Goal: Task Accomplishment & Management: Manage account settings

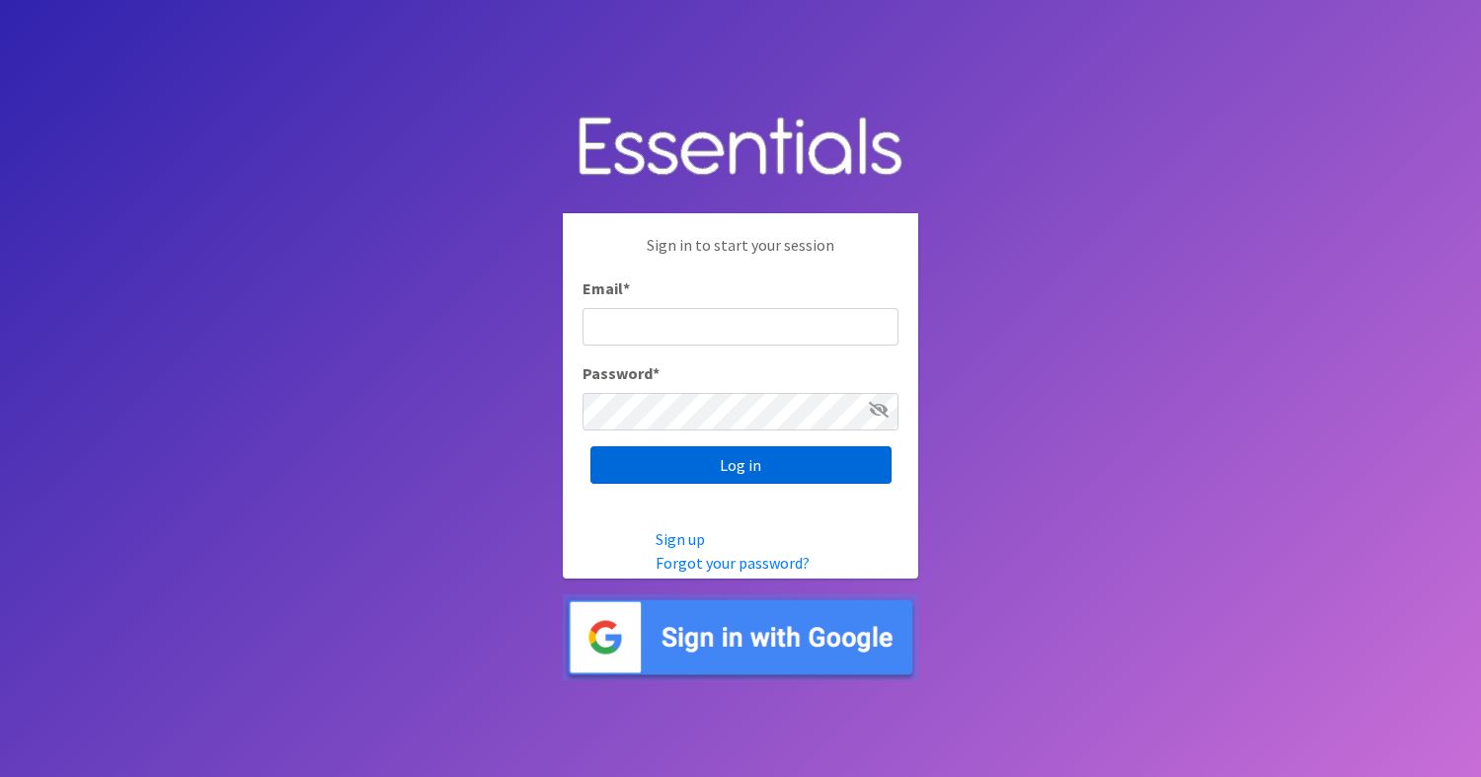
type input "diapers@giftsfromliam.org"
click at [730, 466] on input "Log in" at bounding box center [740, 465] width 301 height 38
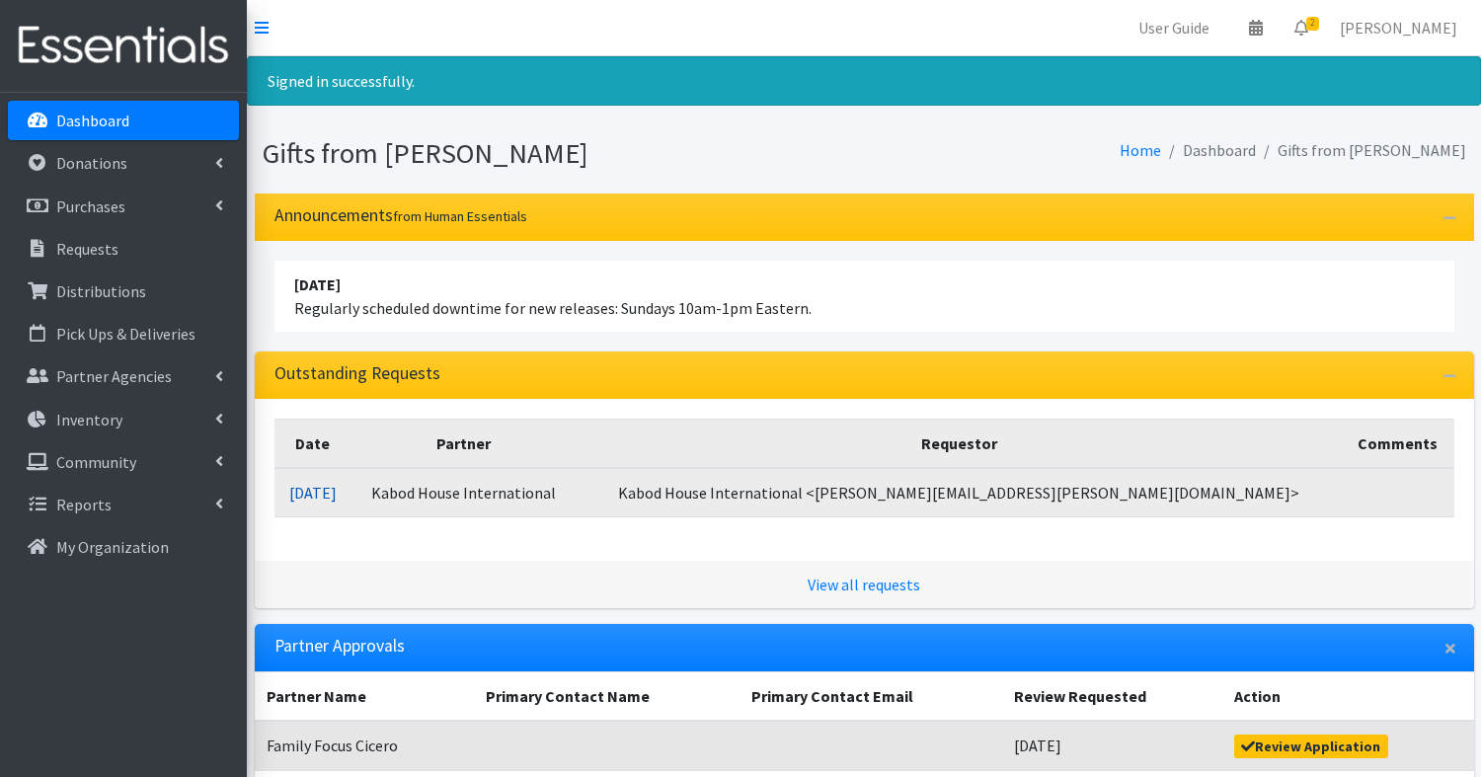
click at [337, 483] on link "09/11/2025" at bounding box center [312, 493] width 47 height 20
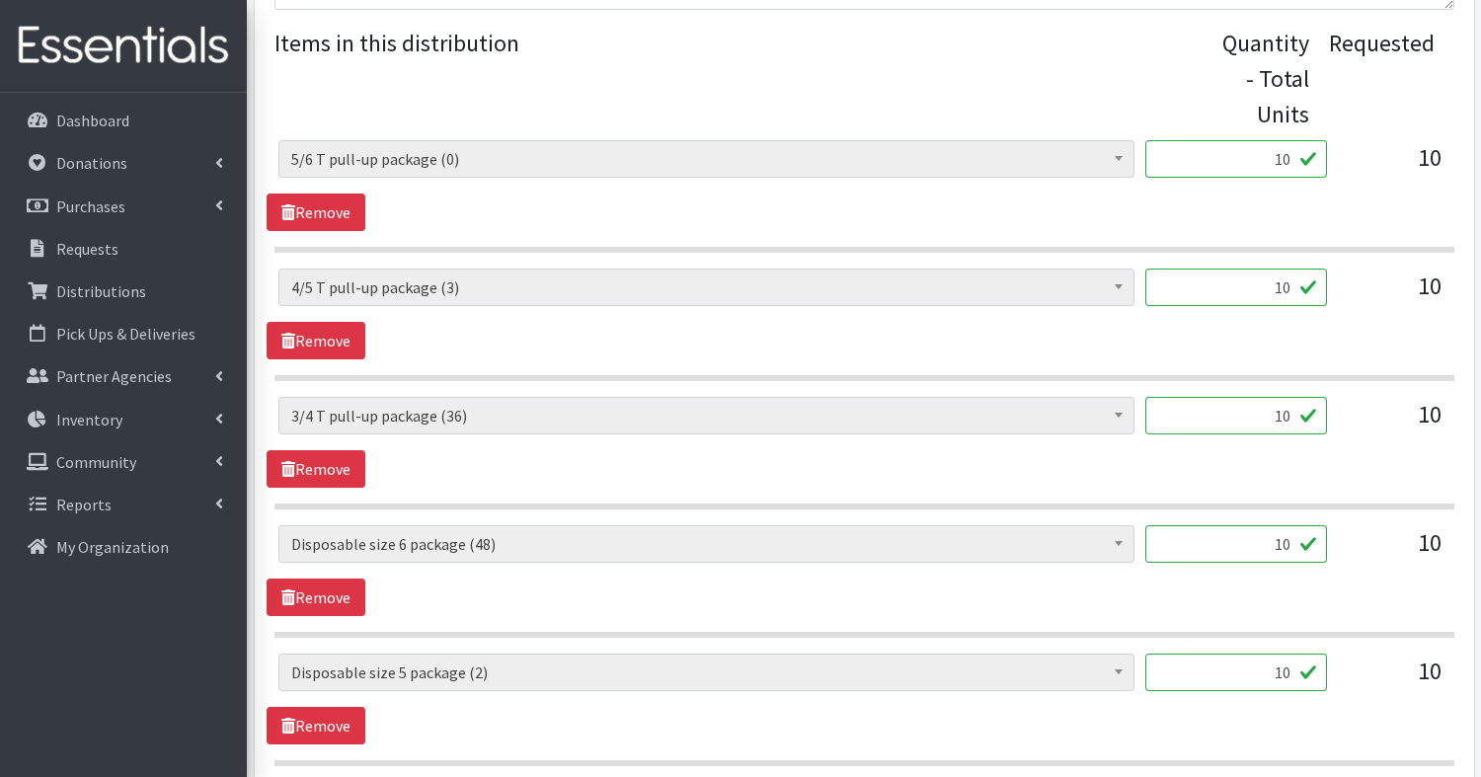
scroll to position [818, 0]
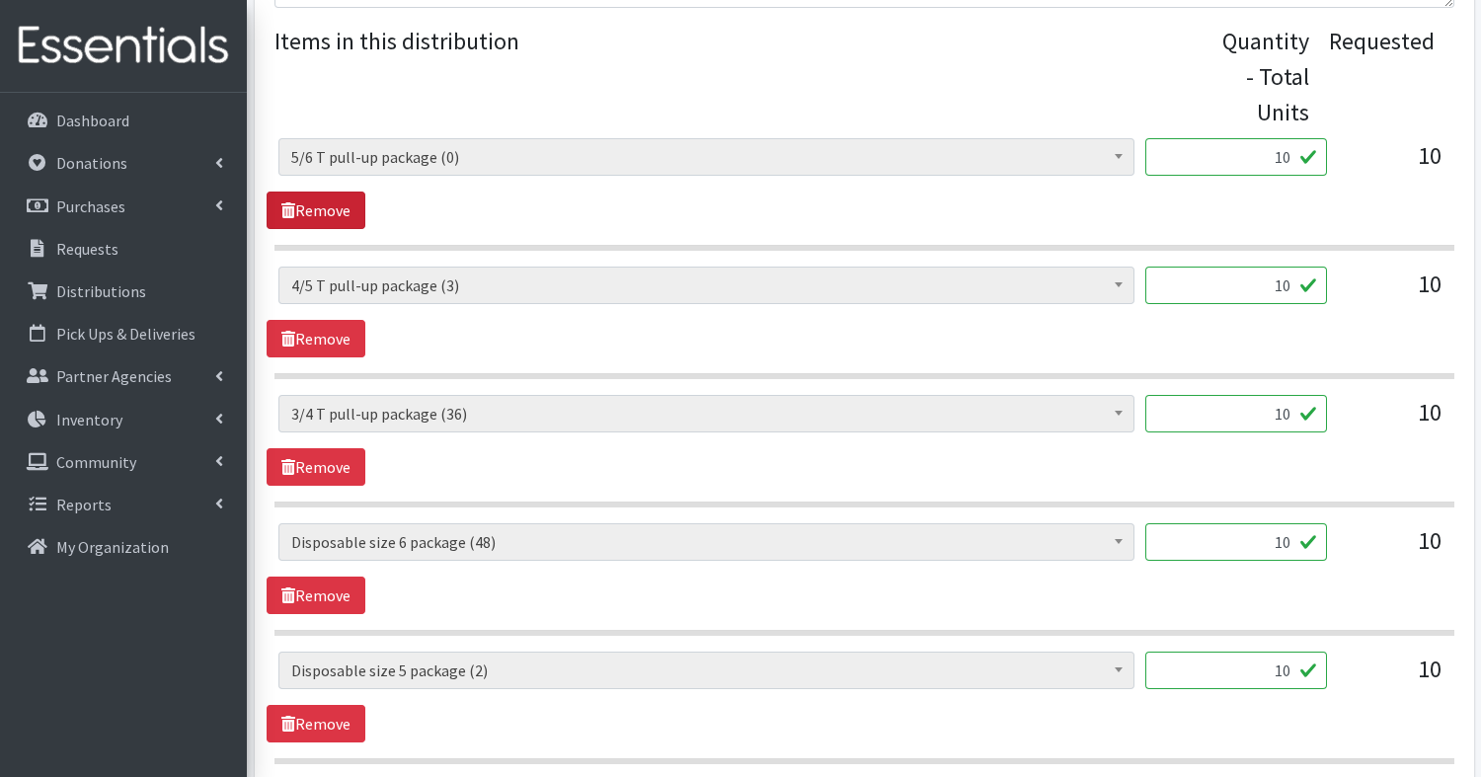
click at [334, 210] on link "Remove" at bounding box center [316, 210] width 99 height 38
click at [332, 597] on link "Remove" at bounding box center [316, 595] width 99 height 38
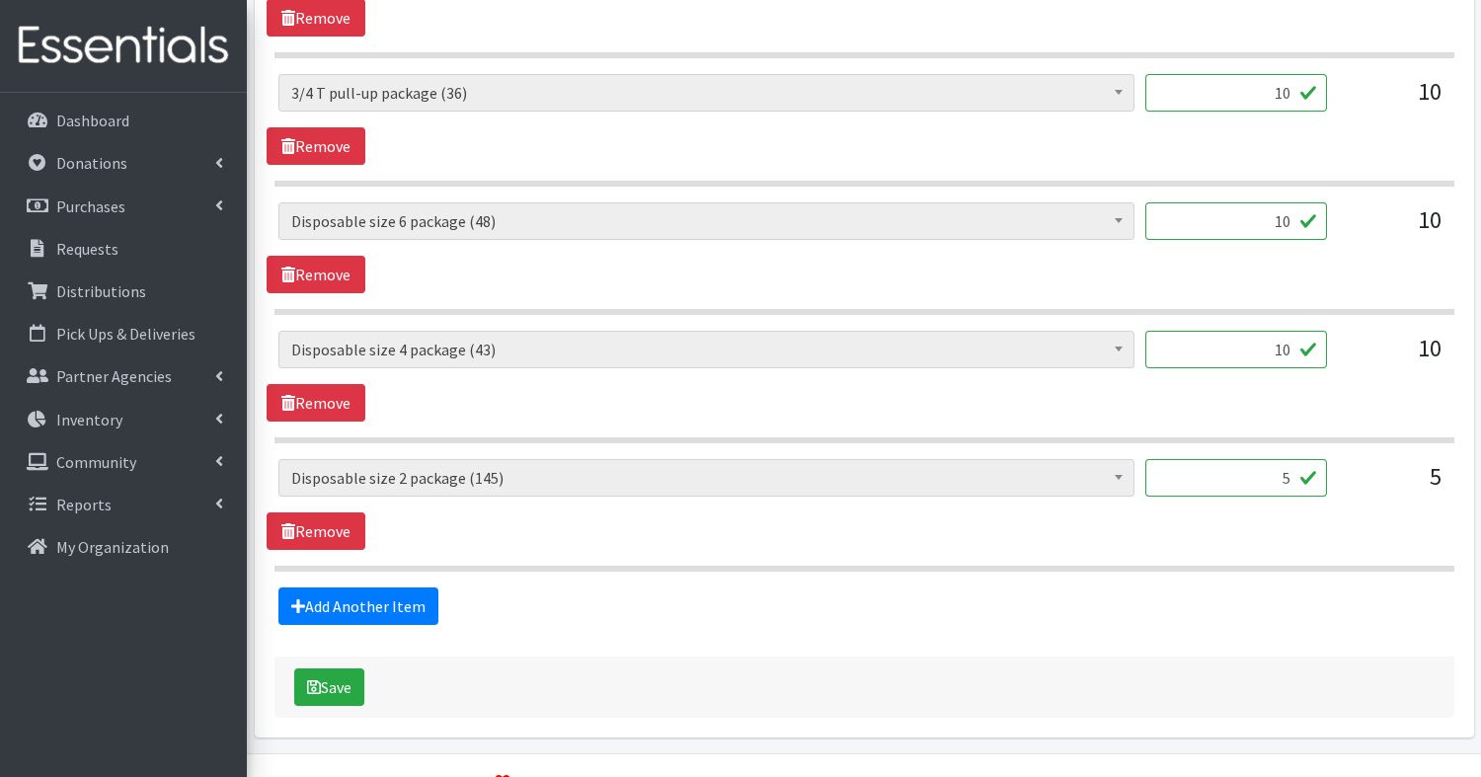
scroll to position [1010, 0]
click at [400, 601] on link "Add Another Item" at bounding box center [358, 607] width 160 height 38
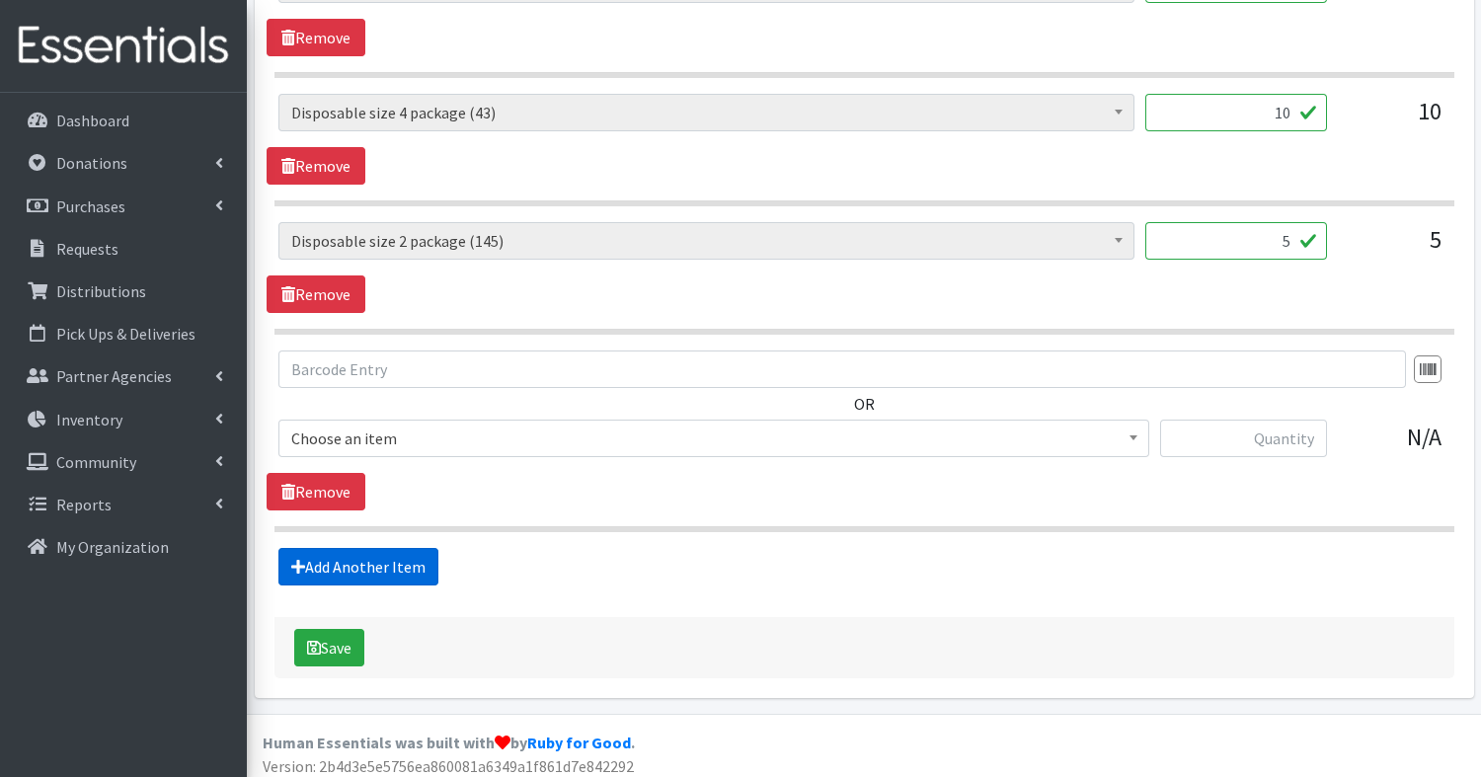
scroll to position [1252, 0]
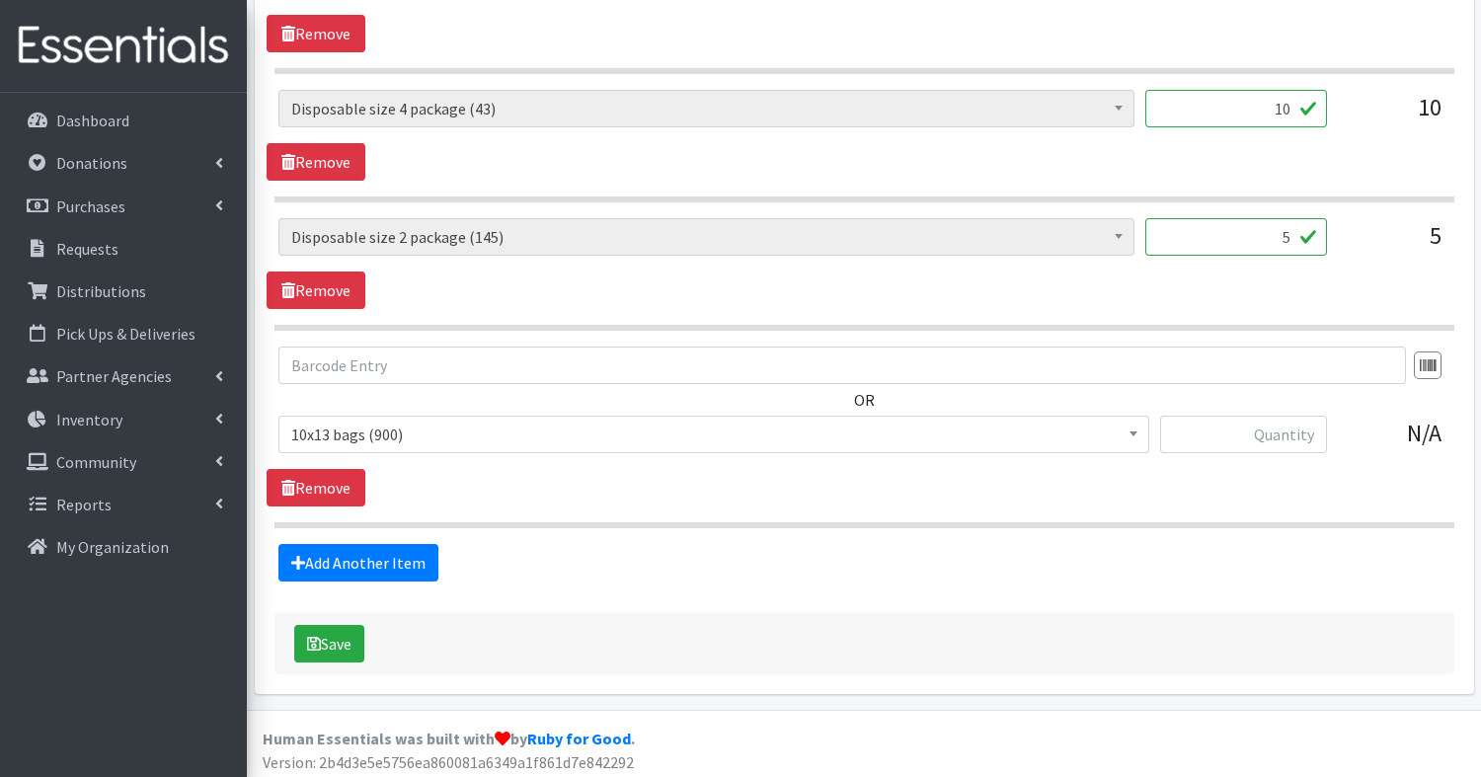
click at [498, 426] on span "10x13 bags (900)" at bounding box center [713, 434] width 845 height 28
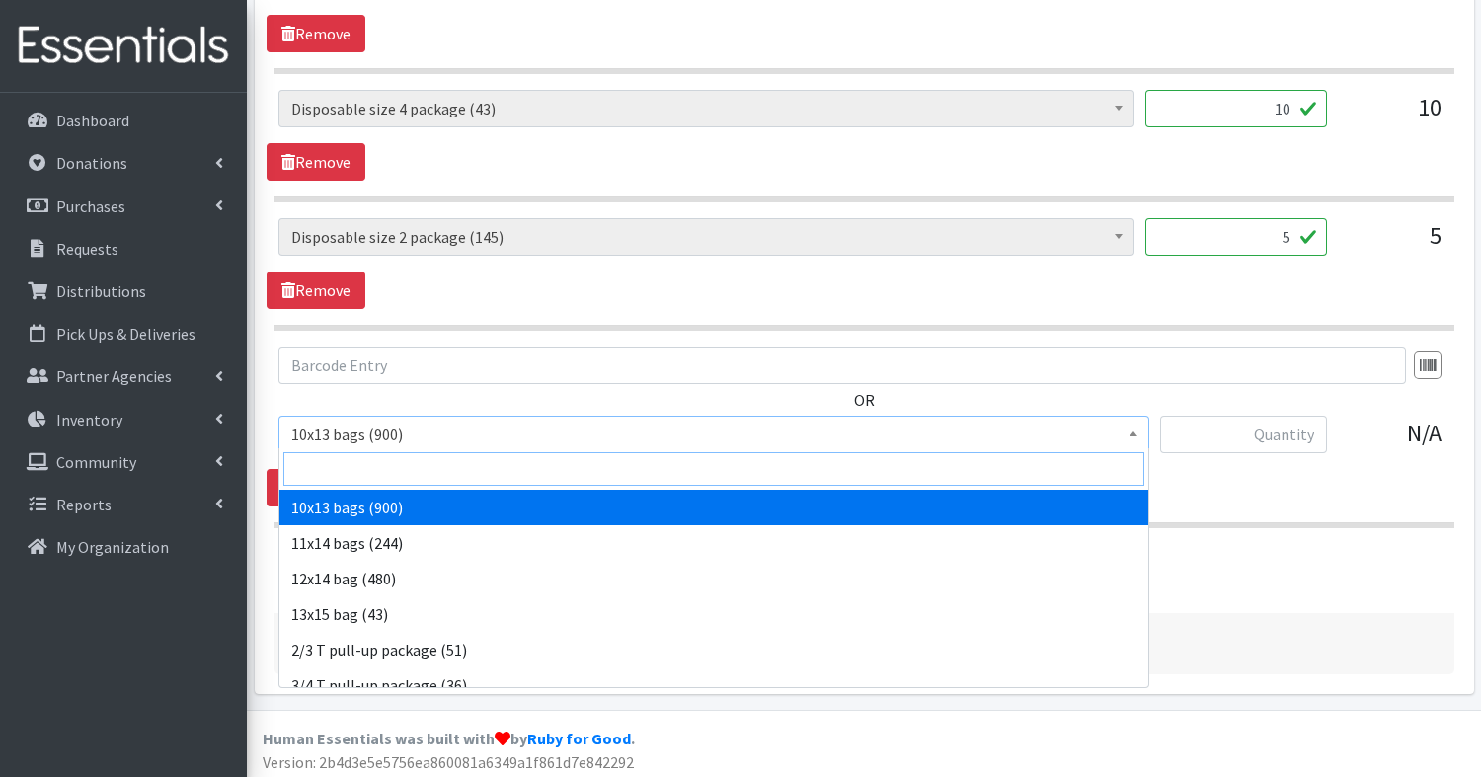
click at [482, 460] on input "search" at bounding box center [713, 469] width 861 height 34
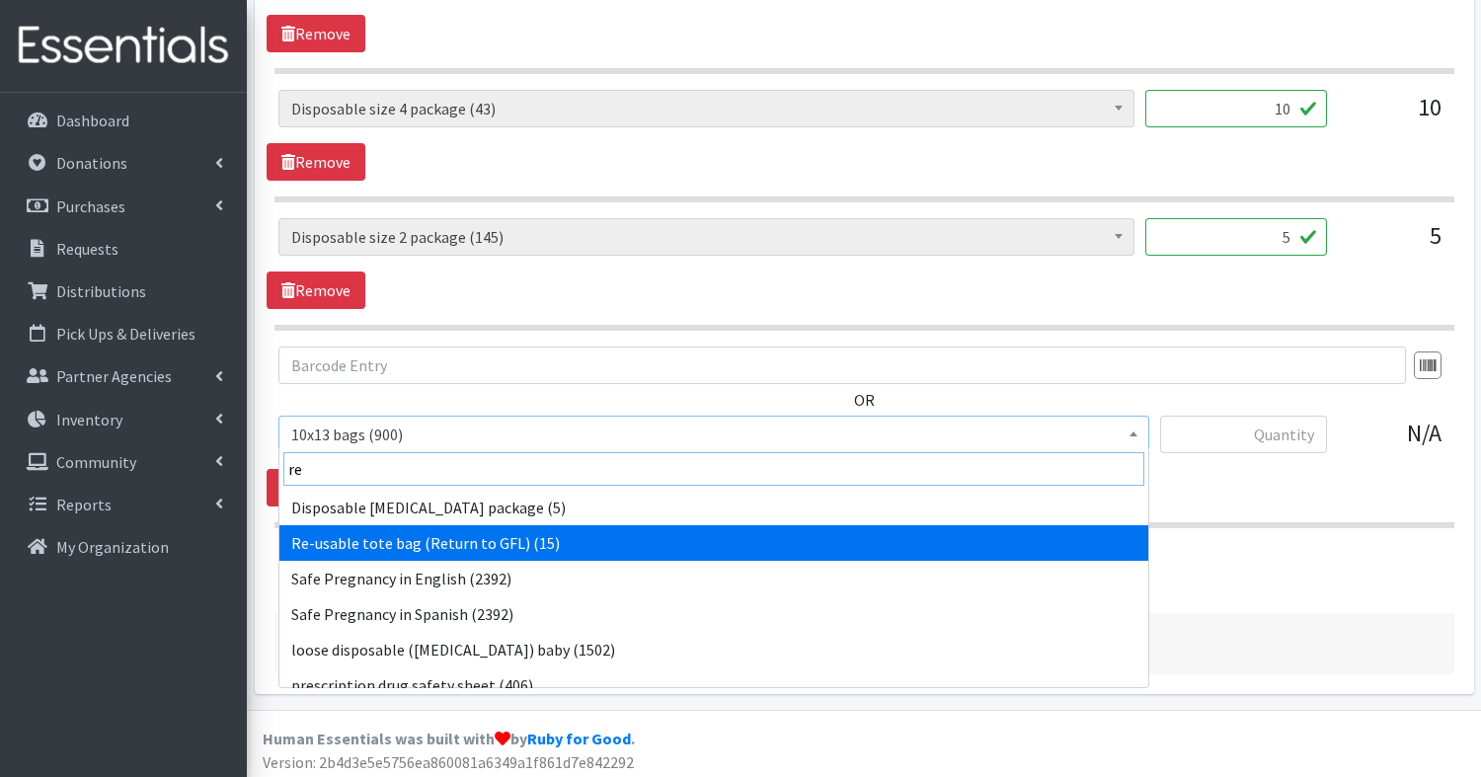
type input "re"
select select "15424"
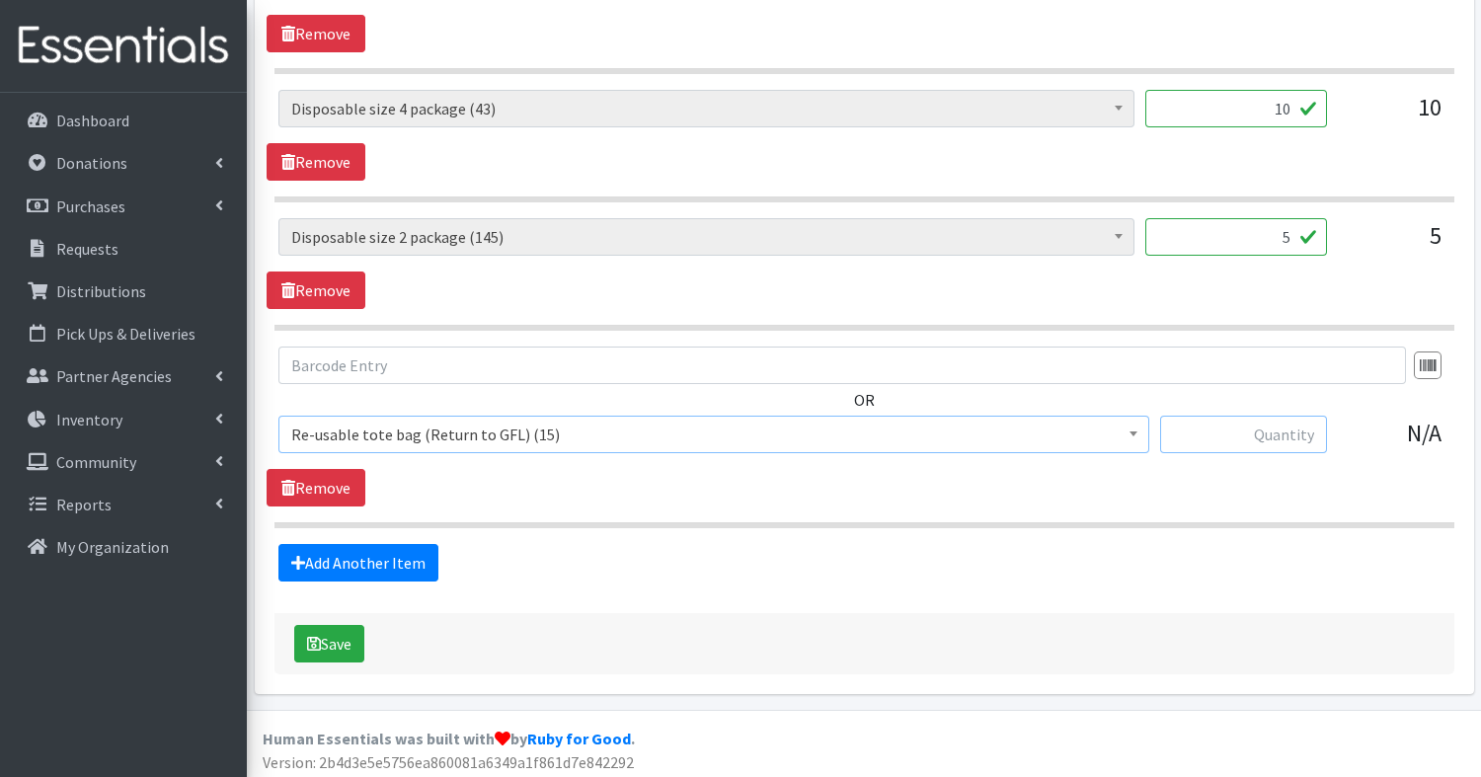
click at [1274, 423] on input "text" at bounding box center [1243, 435] width 167 height 38
type input "3"
click at [479, 658] on div "Save" at bounding box center [864, 643] width 1180 height 61
click at [331, 628] on button "Save" at bounding box center [329, 644] width 70 height 38
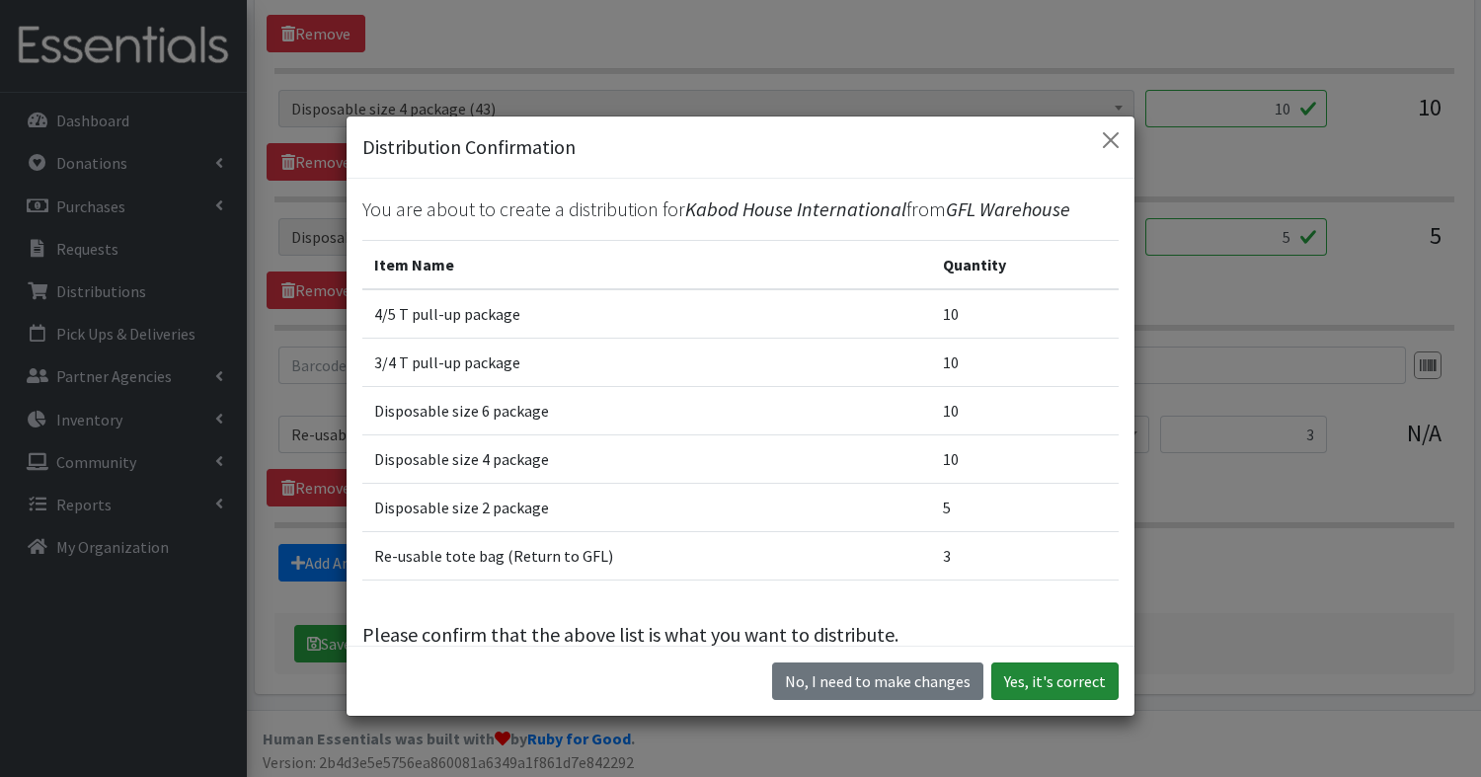
click at [1079, 689] on button "Yes, it's correct" at bounding box center [1054, 681] width 127 height 38
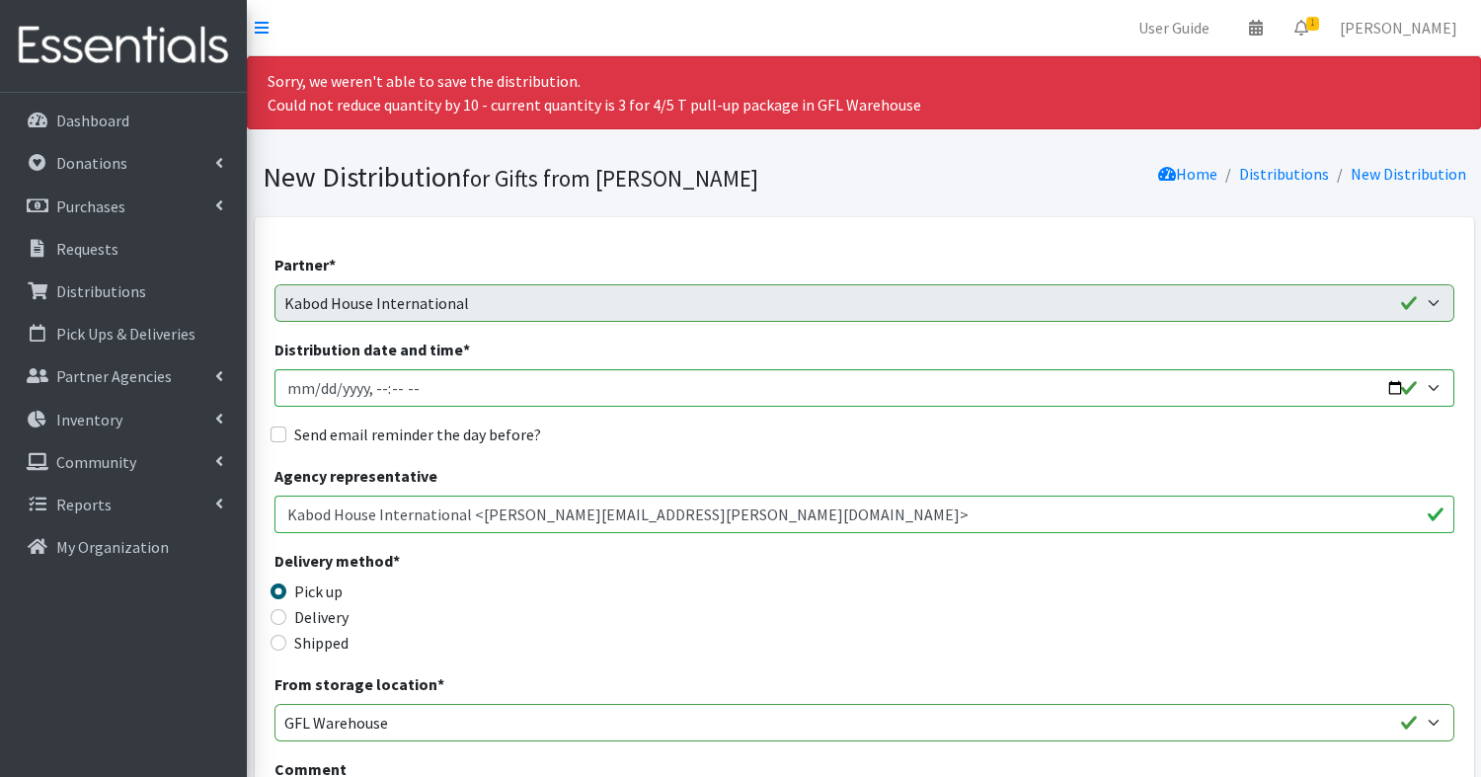
scroll to position [0, 0]
click at [89, 417] on p "Inventory" at bounding box center [89, 420] width 66 height 20
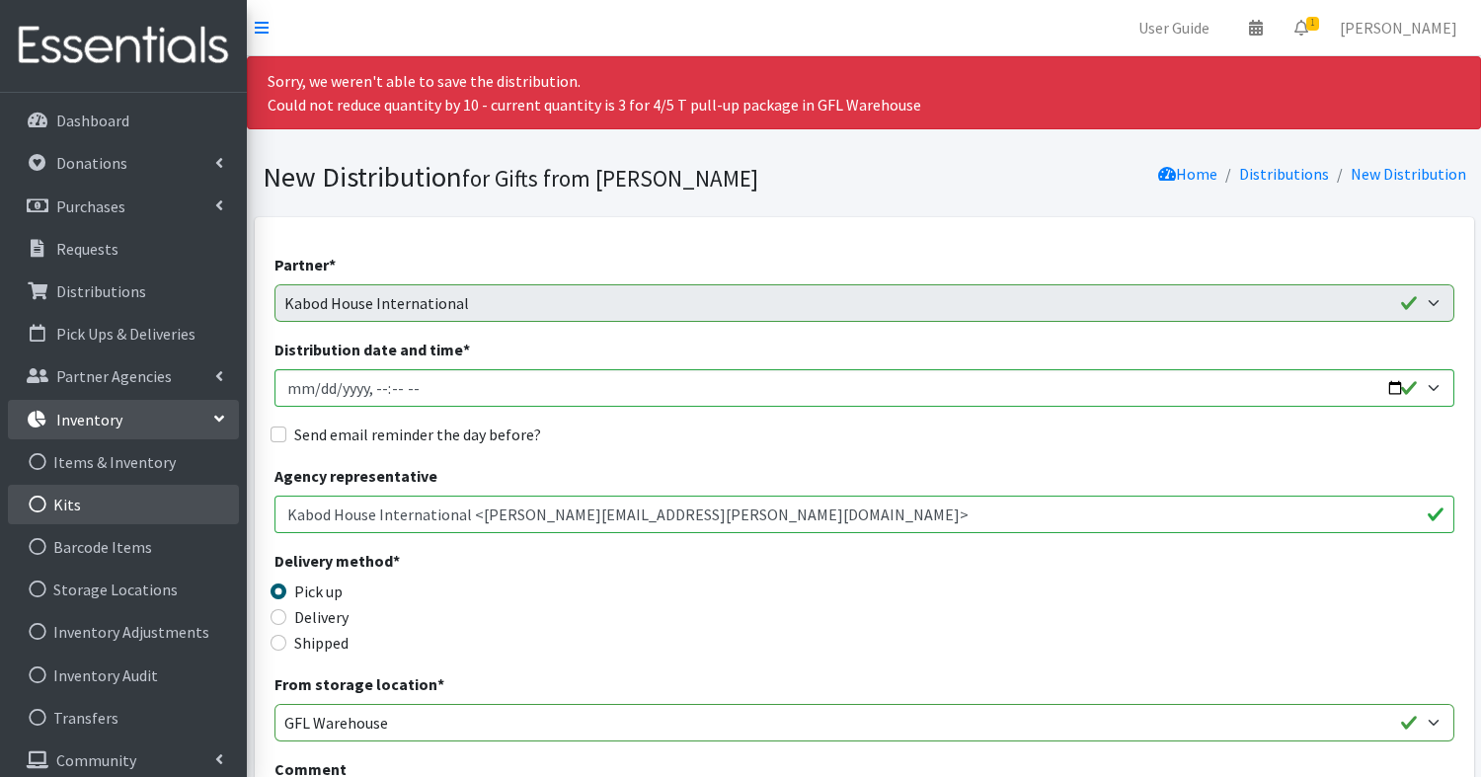
click at [68, 513] on link "Kits" at bounding box center [123, 504] width 231 height 39
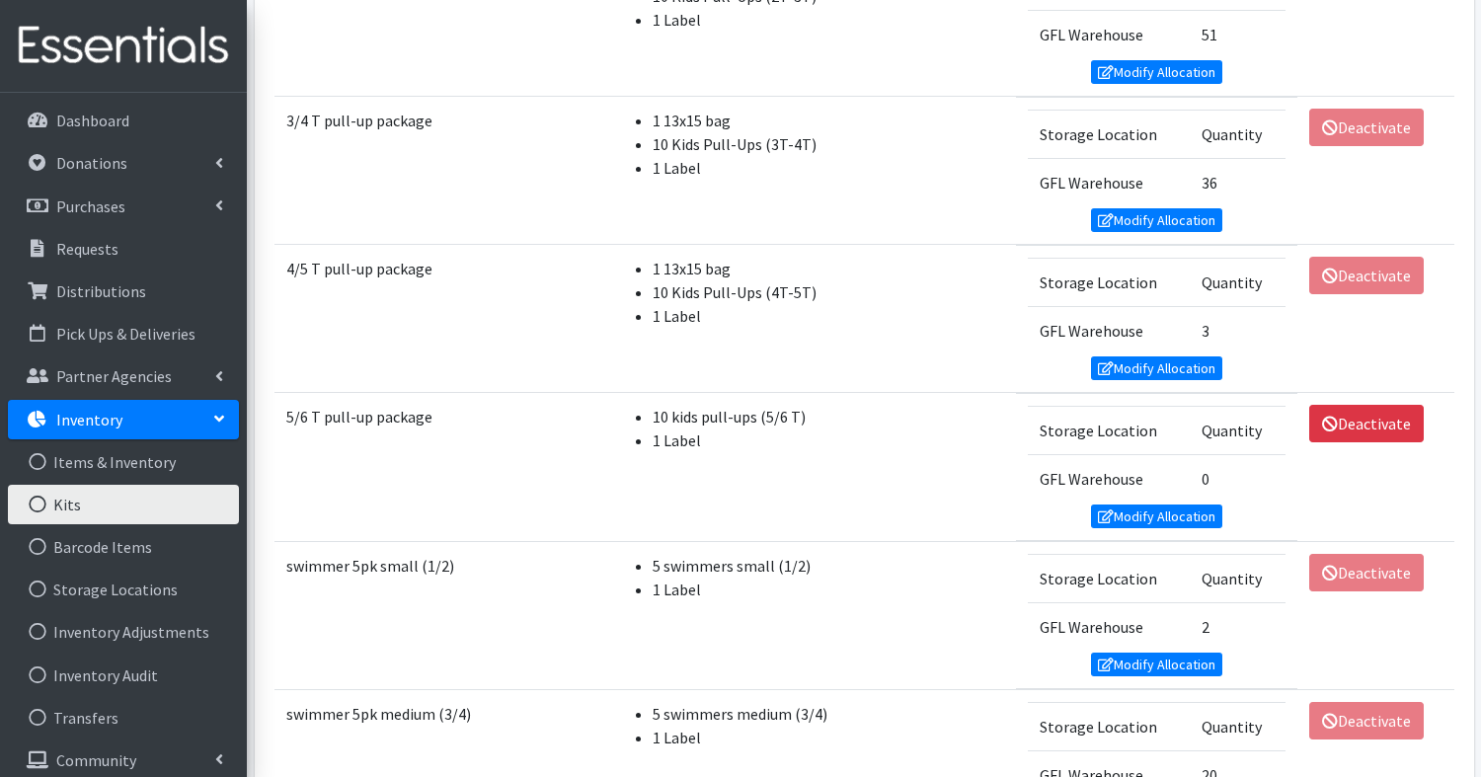
scroll to position [500, 0]
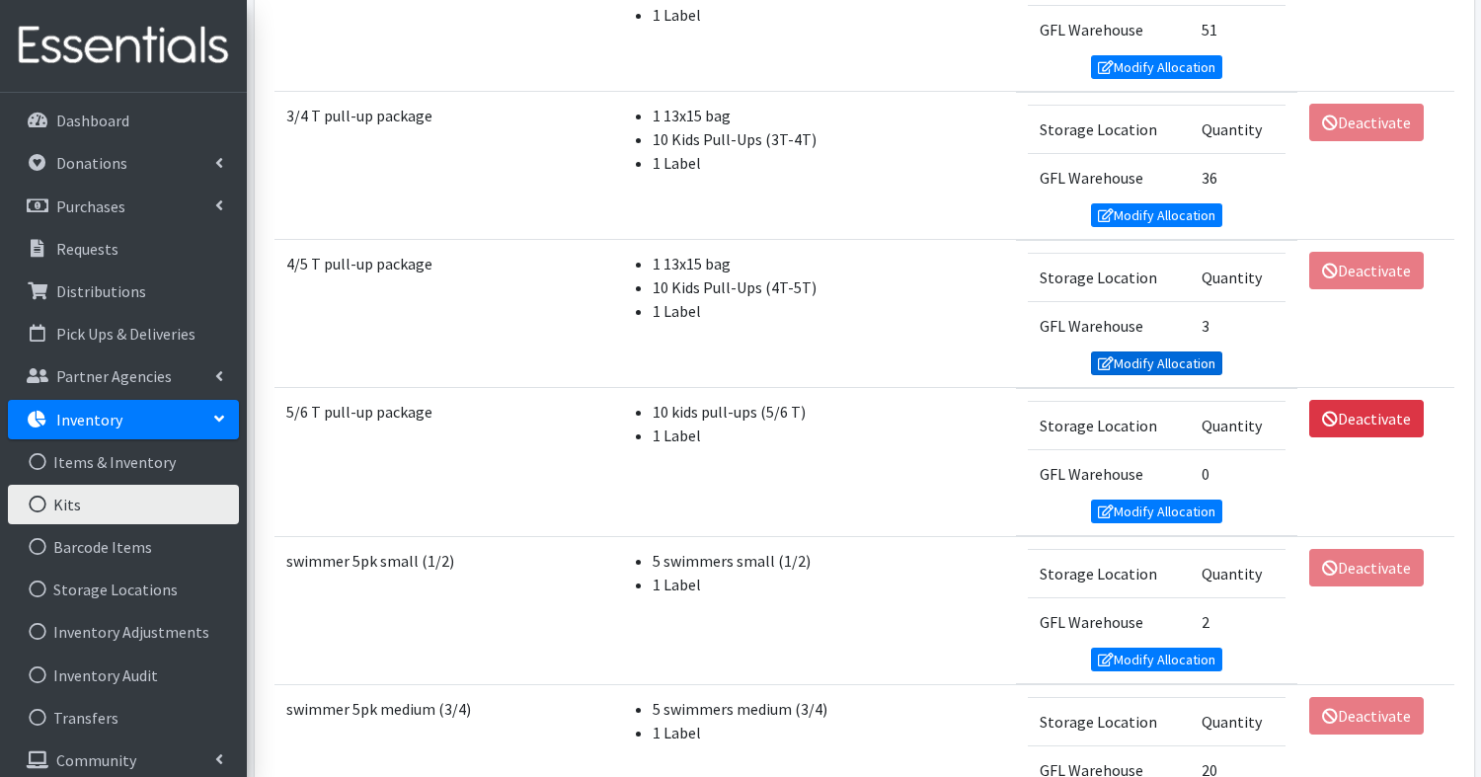
click at [1147, 354] on link "Modify Allocation" at bounding box center [1157, 363] width 132 height 24
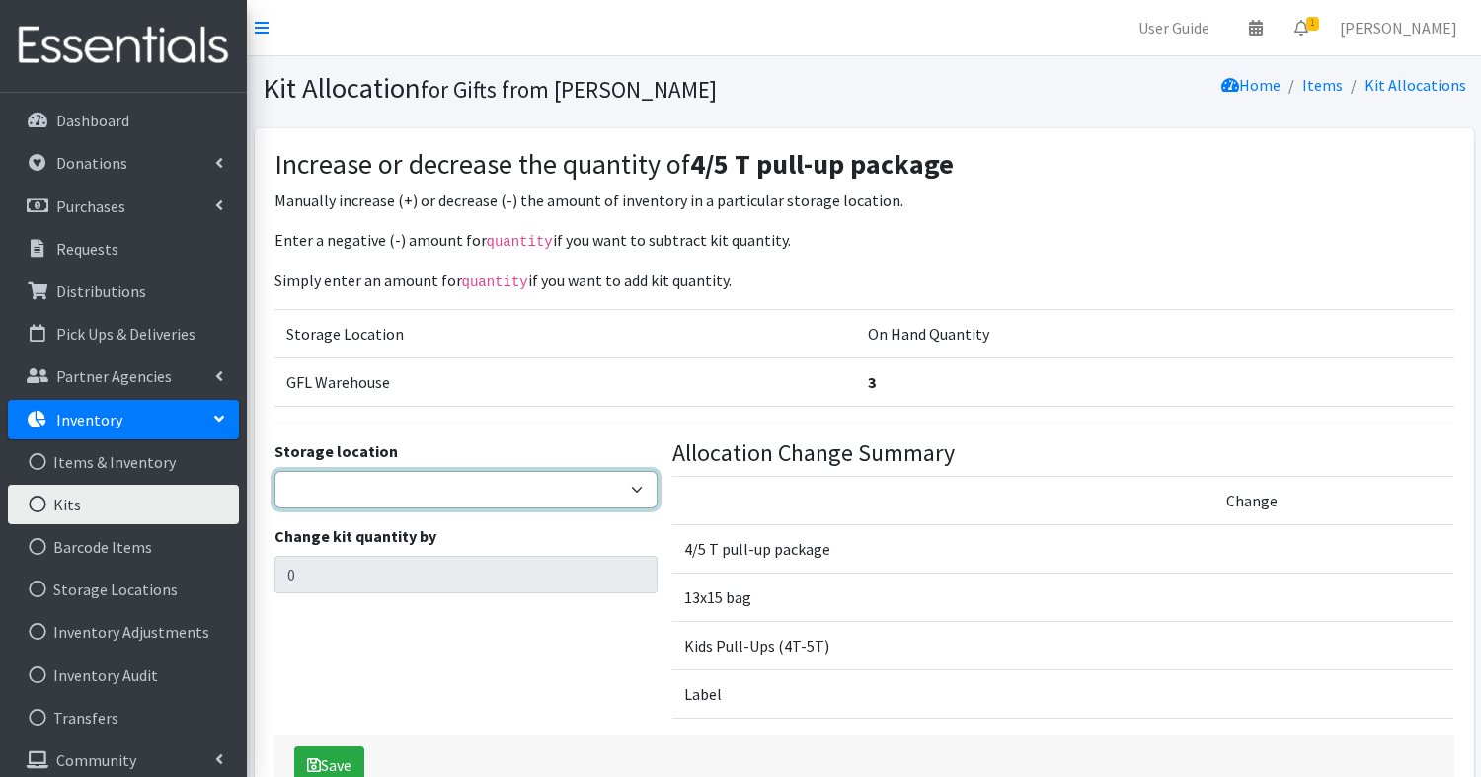
click at [453, 495] on select "GFL Warehouse" at bounding box center [465, 490] width 383 height 38
select select "414"
click at [274, 471] on select "GFL Warehouse" at bounding box center [465, 490] width 383 height 38
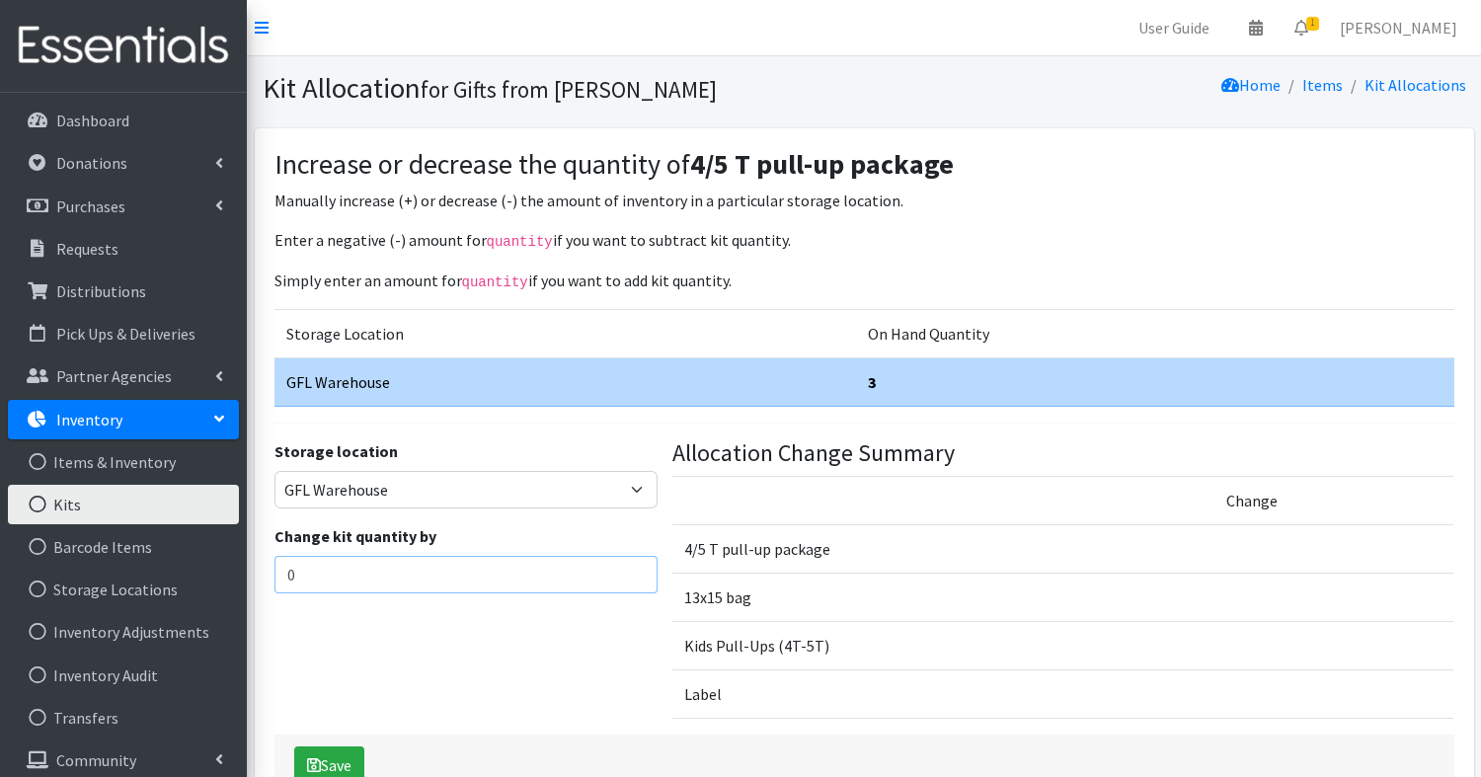
click at [391, 564] on input "0" at bounding box center [465, 575] width 383 height 38
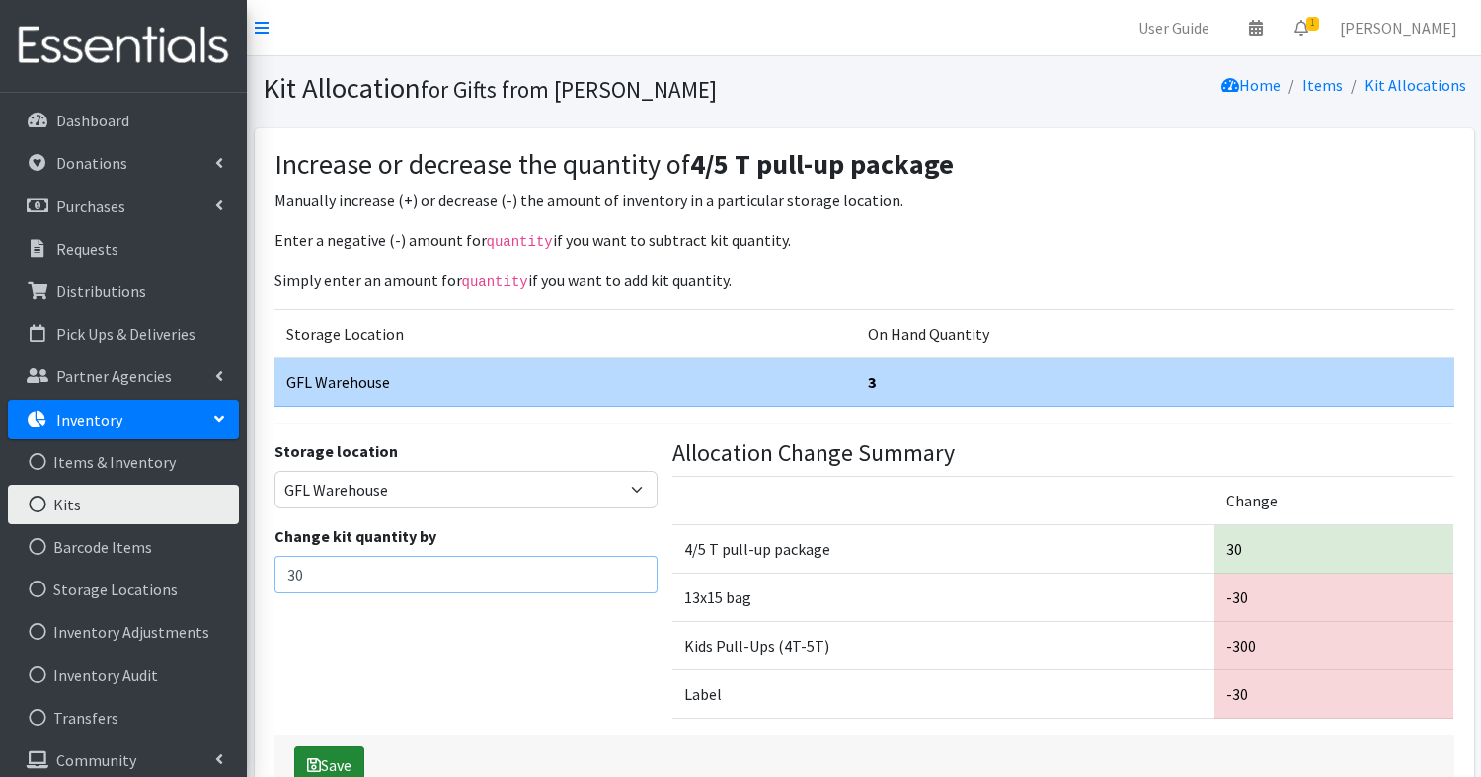
type input "30"
click at [333, 760] on button "Save" at bounding box center [329, 765] width 70 height 38
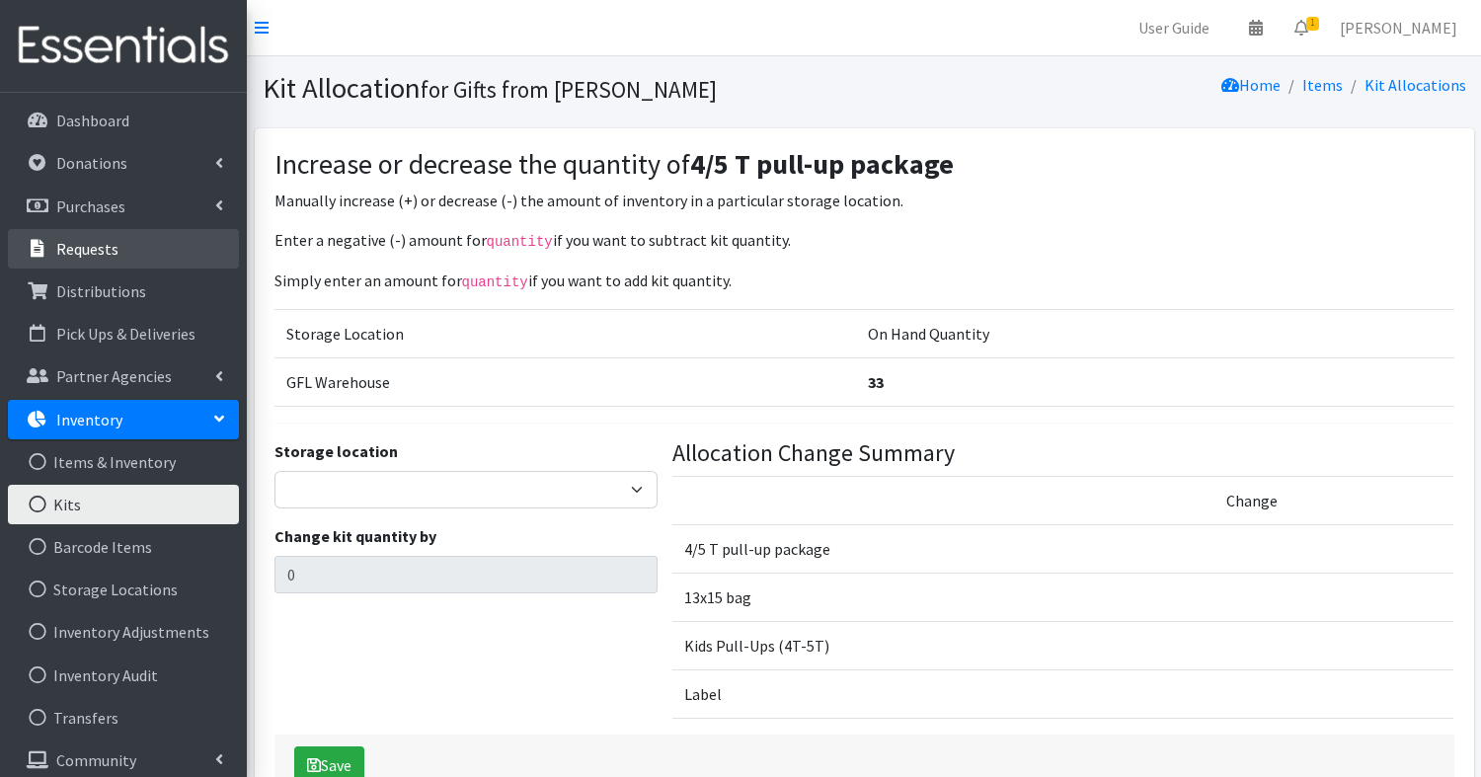
click at [98, 241] on p "Requests" at bounding box center [87, 249] width 62 height 20
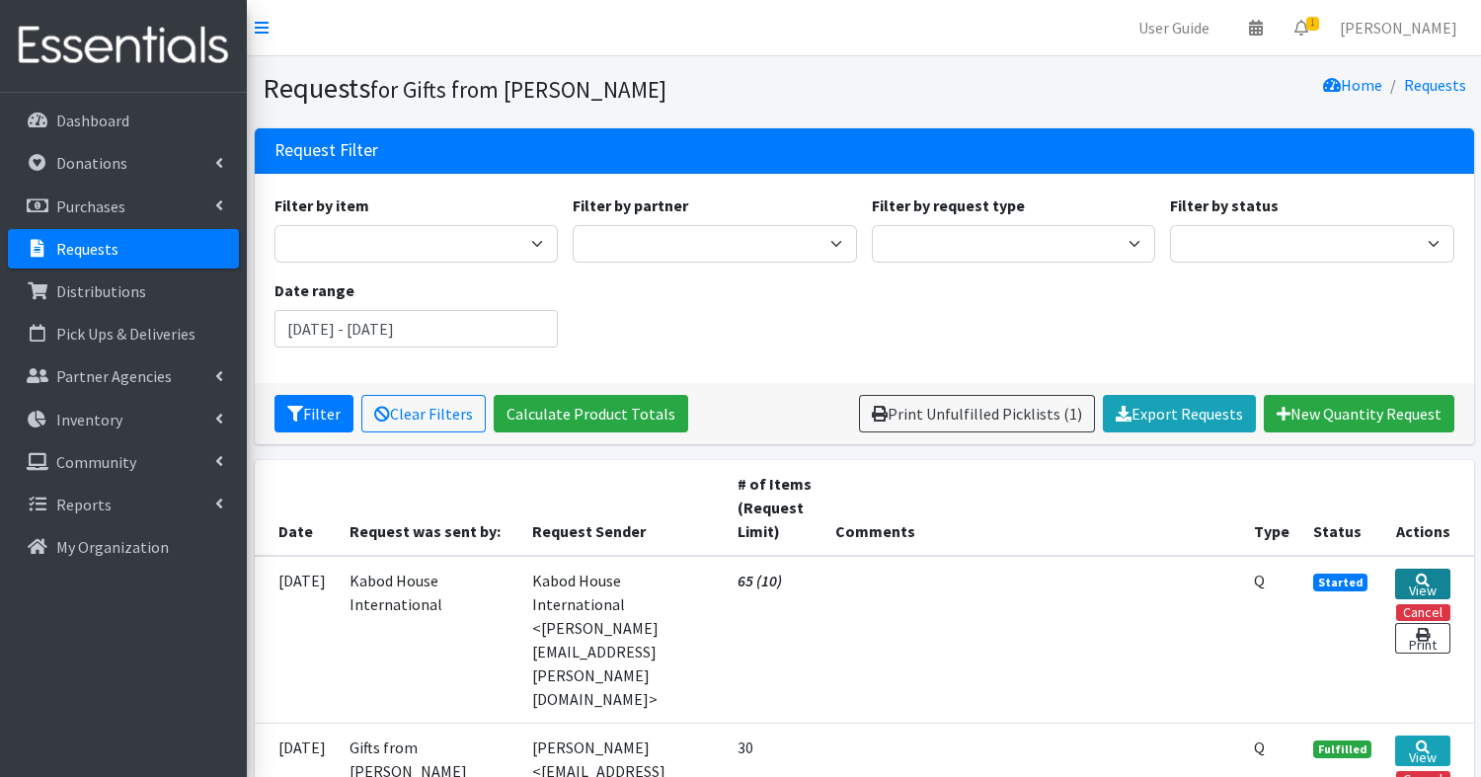
click at [1416, 584] on link "View" at bounding box center [1422, 584] width 54 height 31
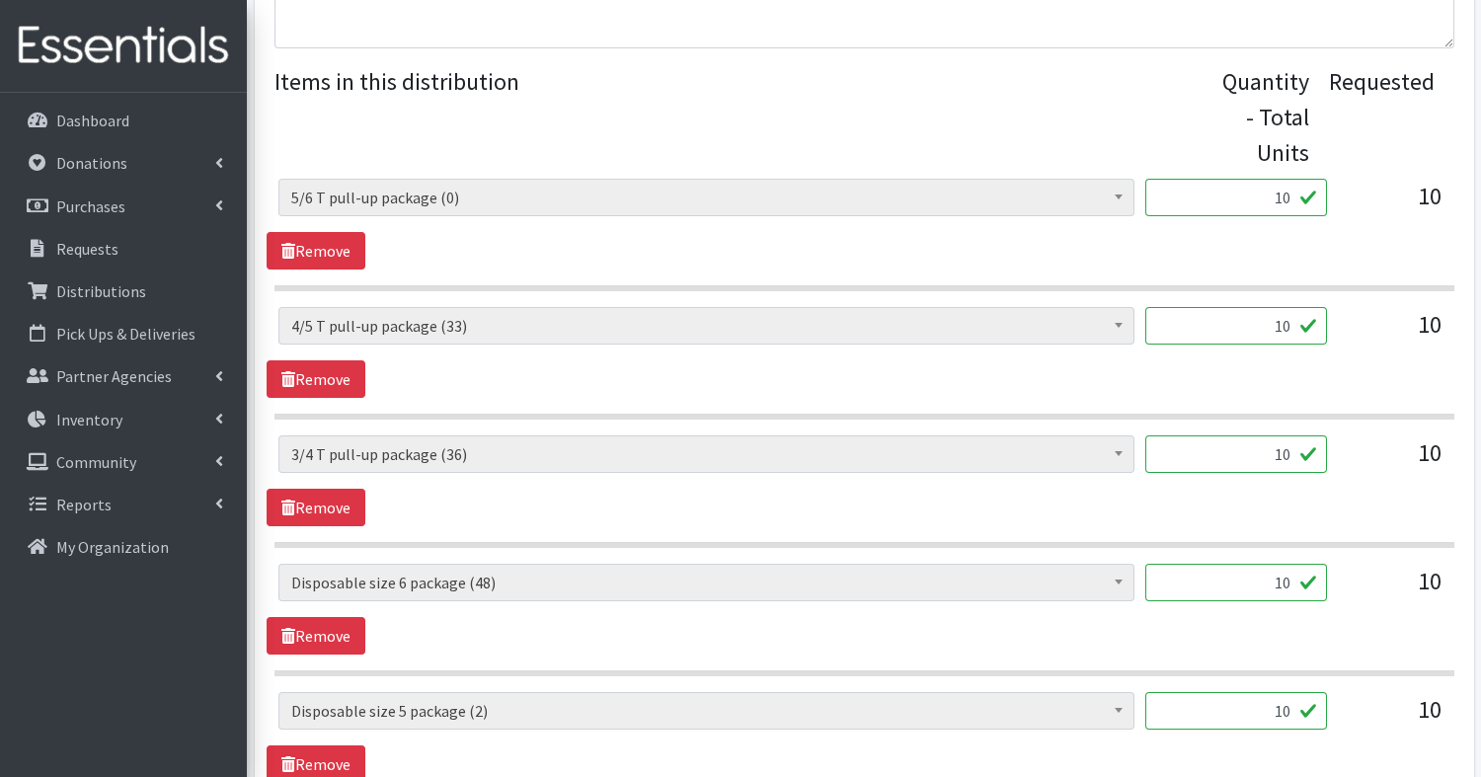
scroll to position [782, 0]
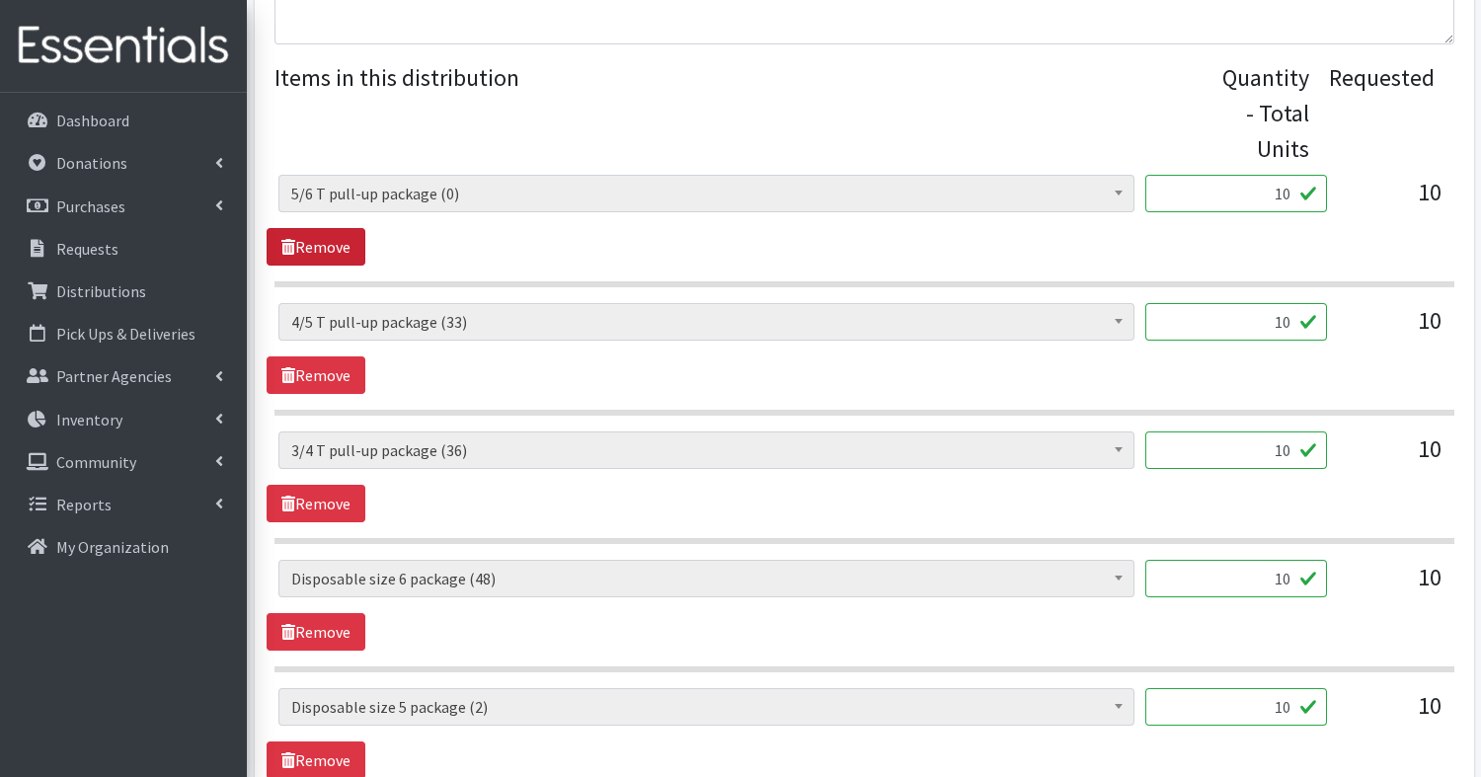
click at [310, 240] on link "Remove" at bounding box center [316, 247] width 99 height 38
click at [301, 631] on link "Remove" at bounding box center [316, 632] width 99 height 38
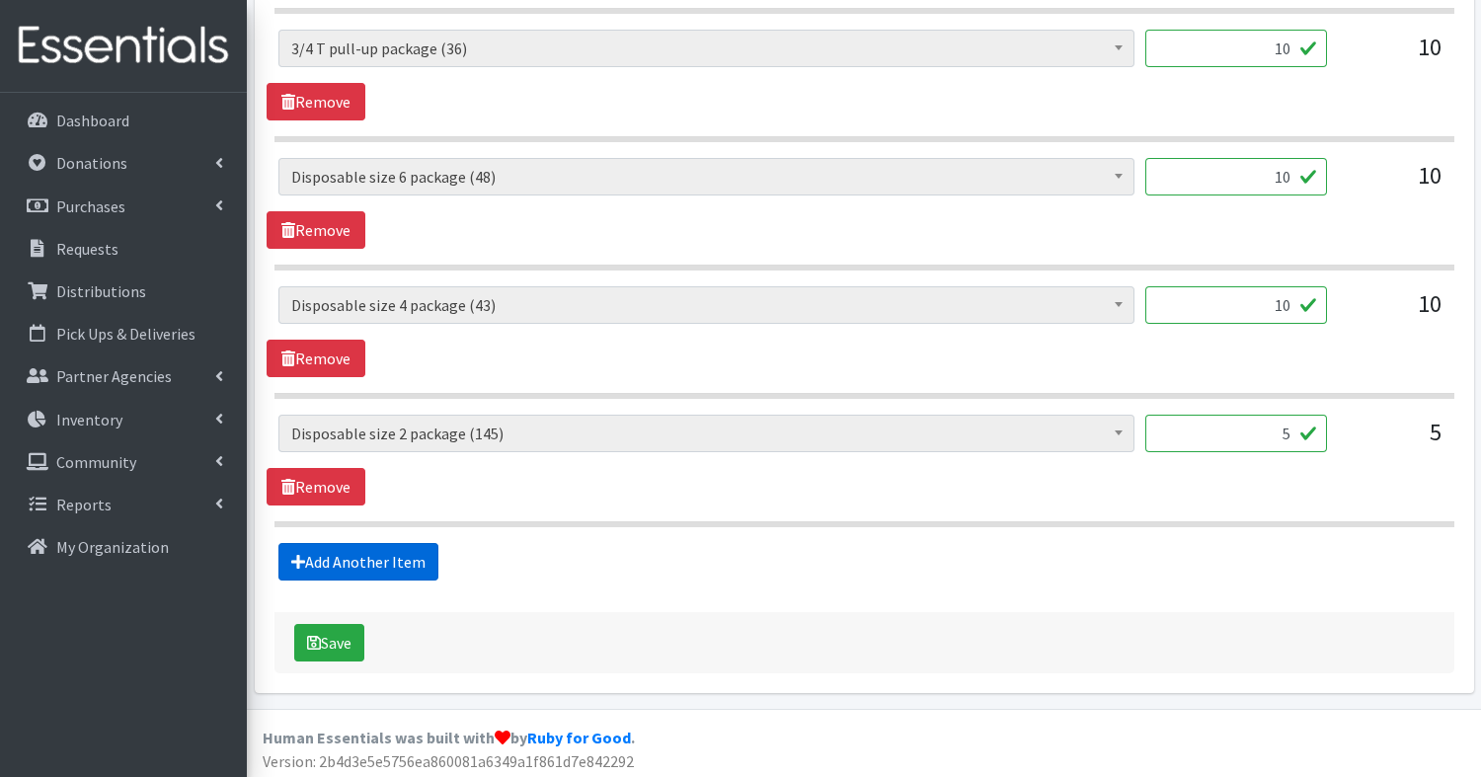
click at [344, 561] on link "Add Another Item" at bounding box center [358, 562] width 160 height 38
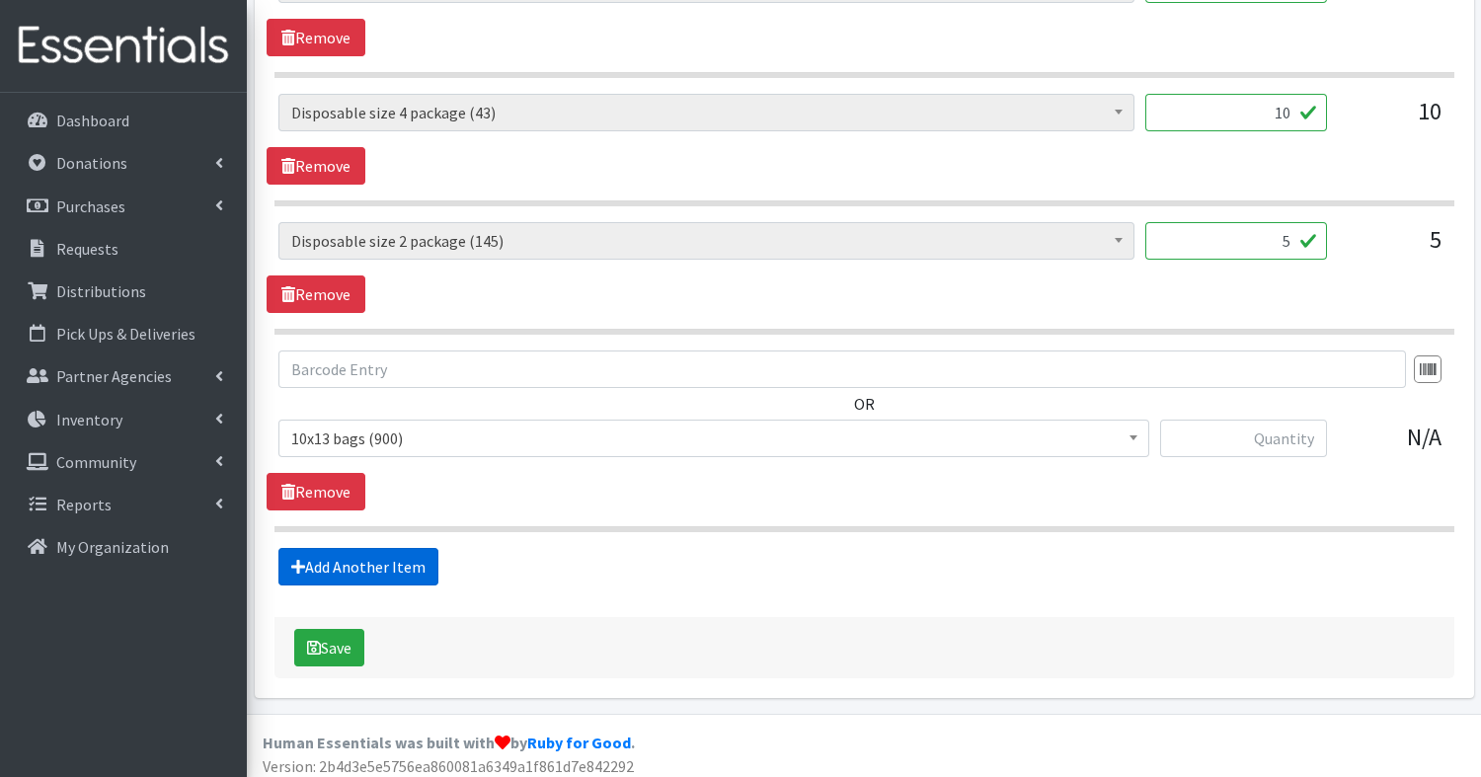
scroll to position [1252, 0]
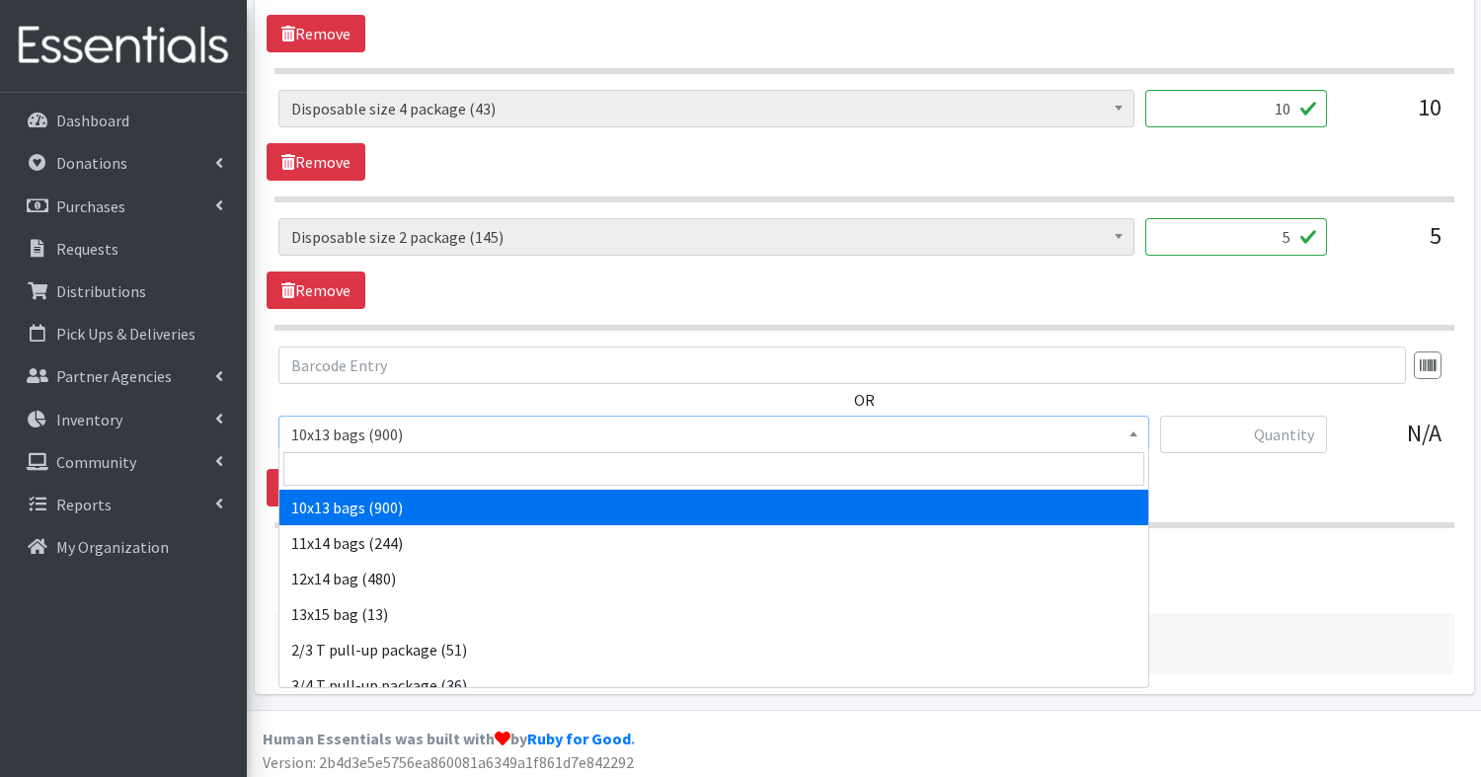
click at [347, 420] on span "10x13 bags (900)" at bounding box center [713, 434] width 845 height 28
click at [344, 467] on input "search" at bounding box center [713, 469] width 861 height 34
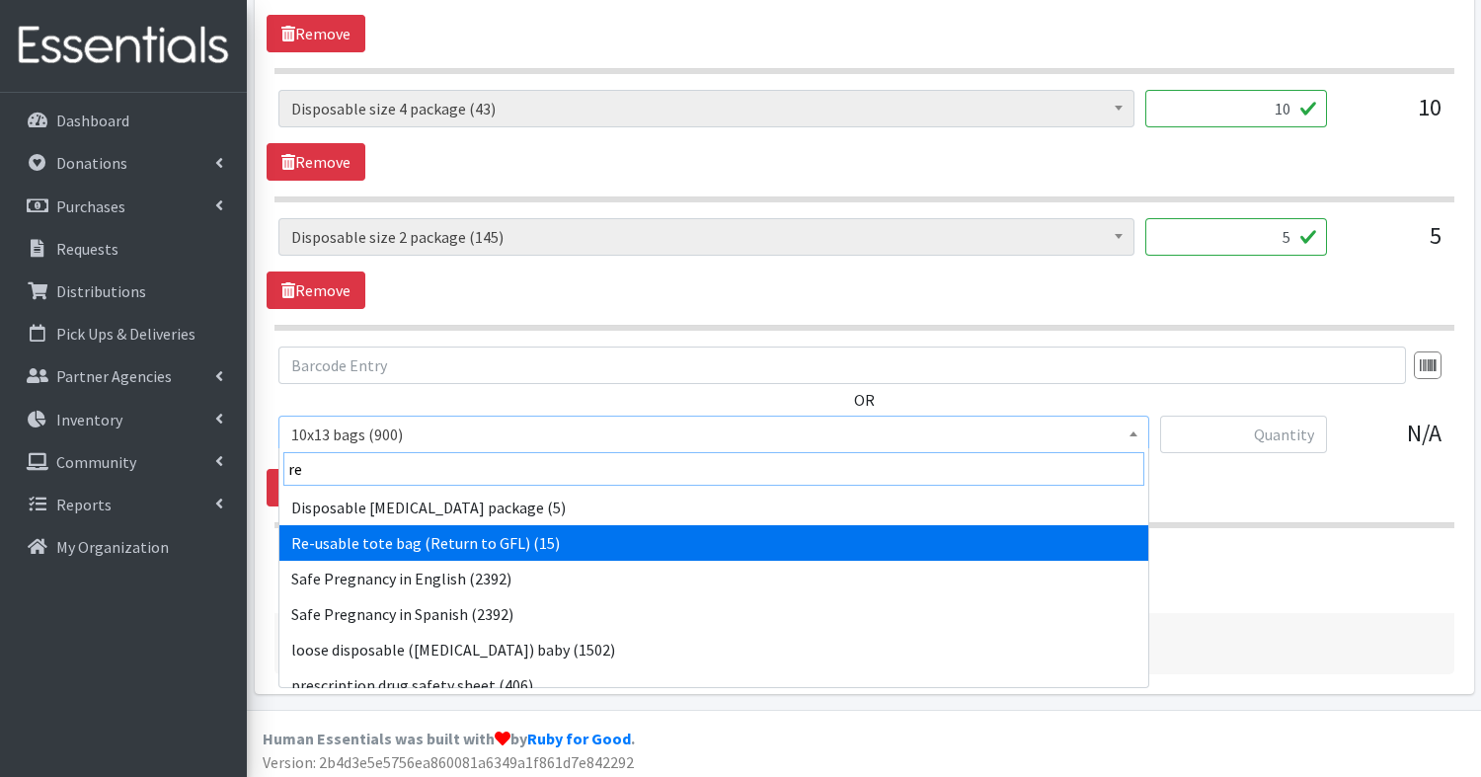
type input "re"
select select "15424"
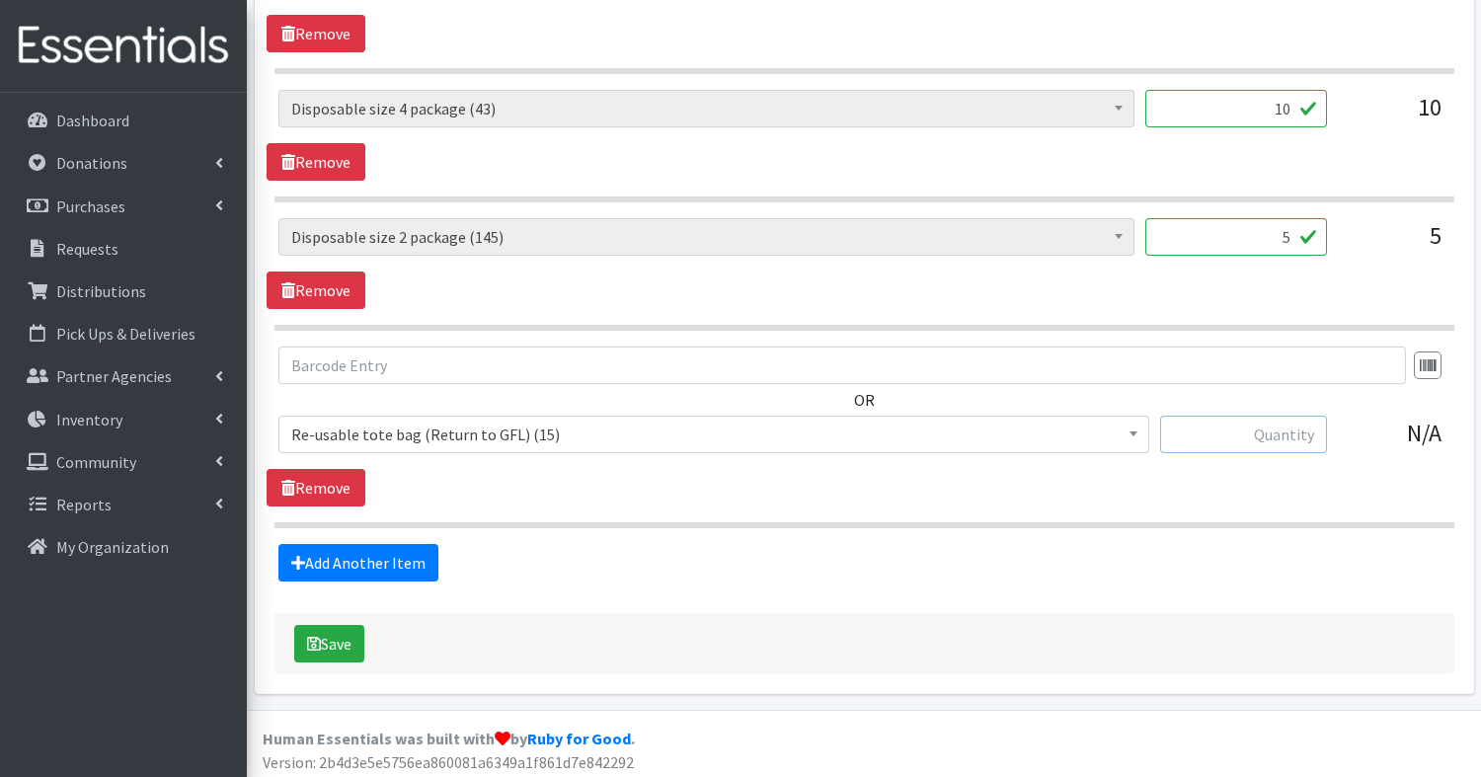
click at [1254, 427] on input "text" at bounding box center [1243, 435] width 167 height 38
type input "3"
click at [321, 635] on button "Save" at bounding box center [329, 644] width 70 height 38
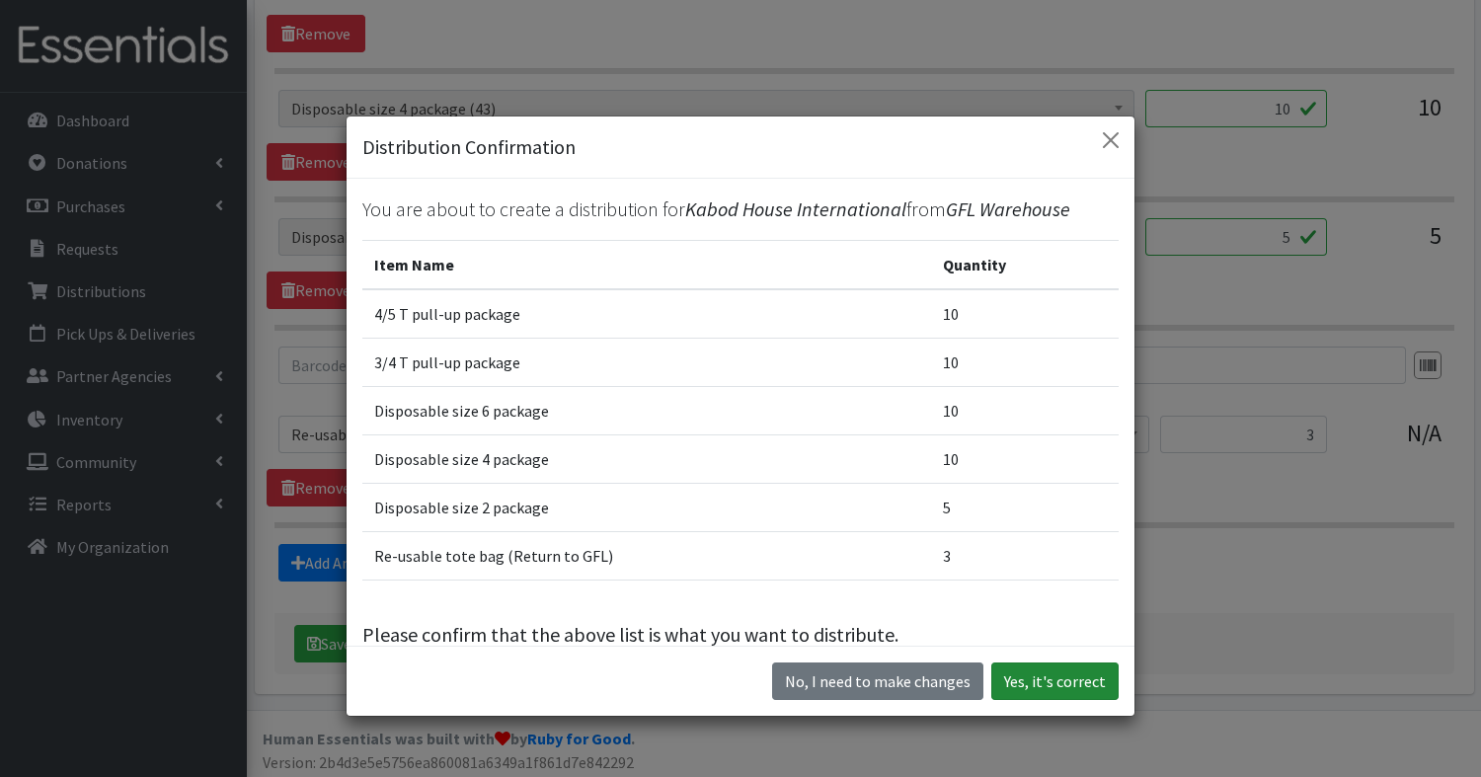
click at [1084, 688] on button "Yes, it's correct" at bounding box center [1054, 681] width 127 height 38
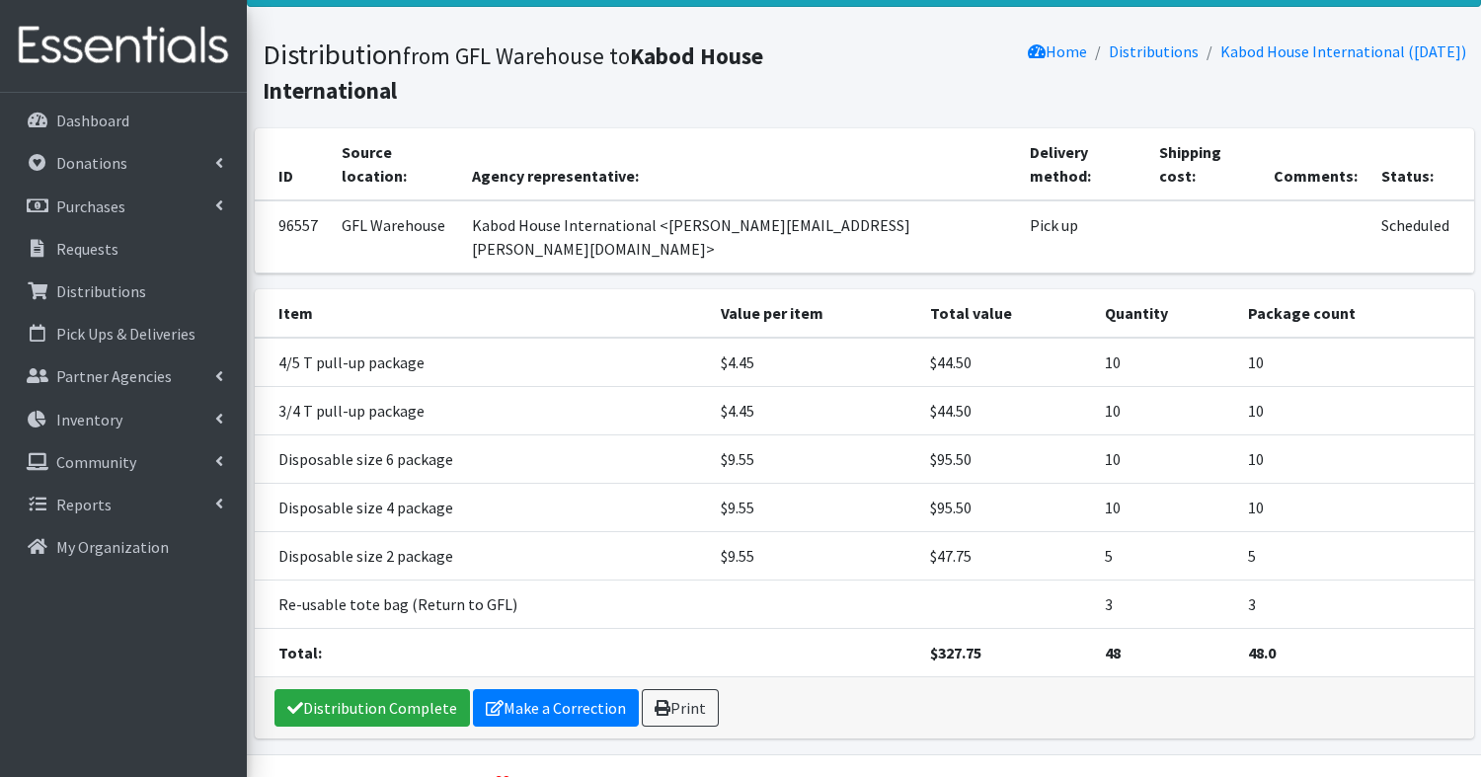
scroll to position [163, 0]
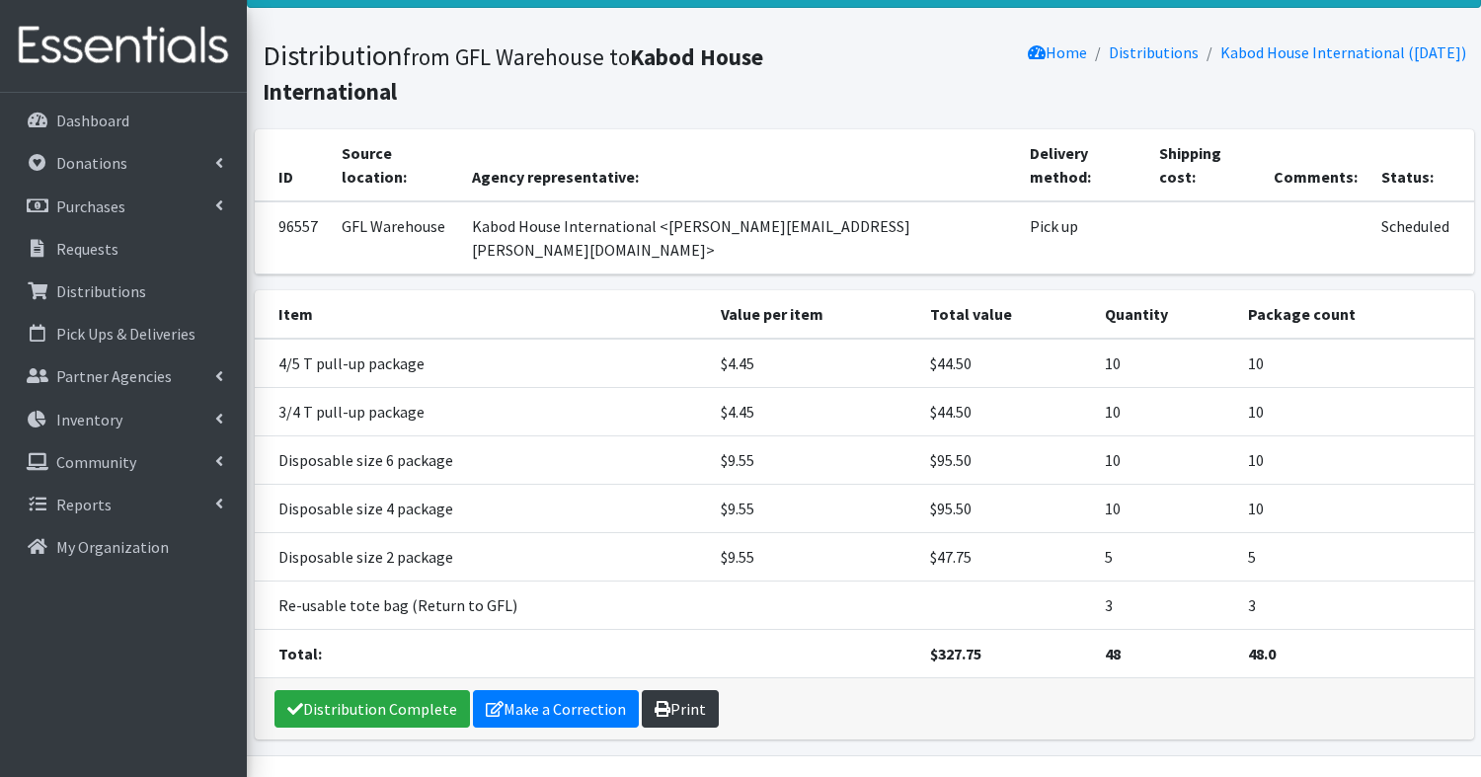
click at [700, 690] on link "Print" at bounding box center [680, 709] width 77 height 38
